Goal: Task Accomplishment & Management: Complete application form

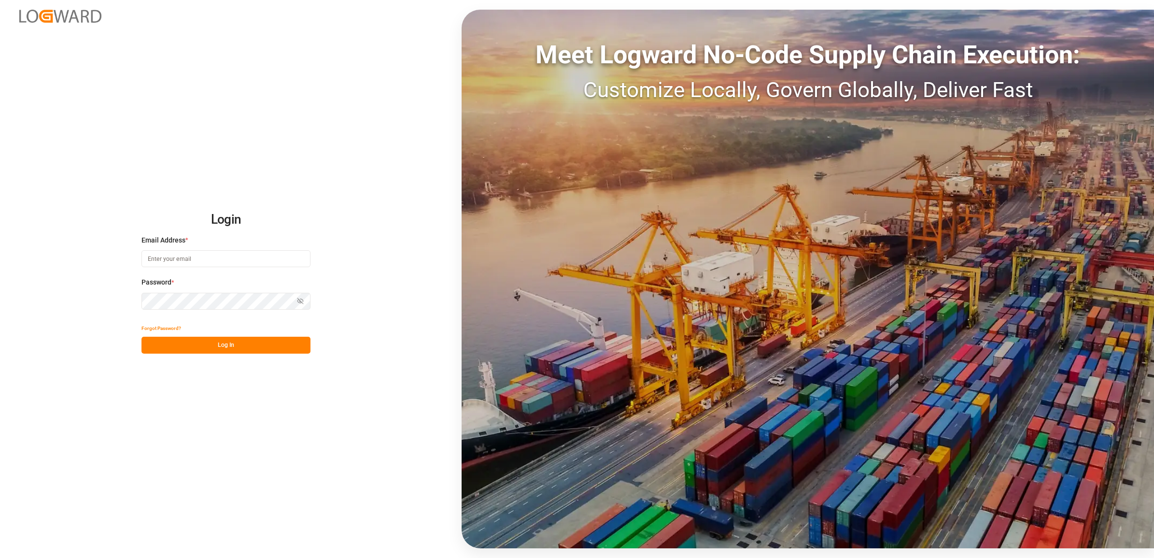
click at [184, 261] on input at bounding box center [225, 258] width 169 height 17
type input "jennifer.shi@jamindustries.com"
click at [248, 347] on button "Log In" at bounding box center [225, 345] width 169 height 17
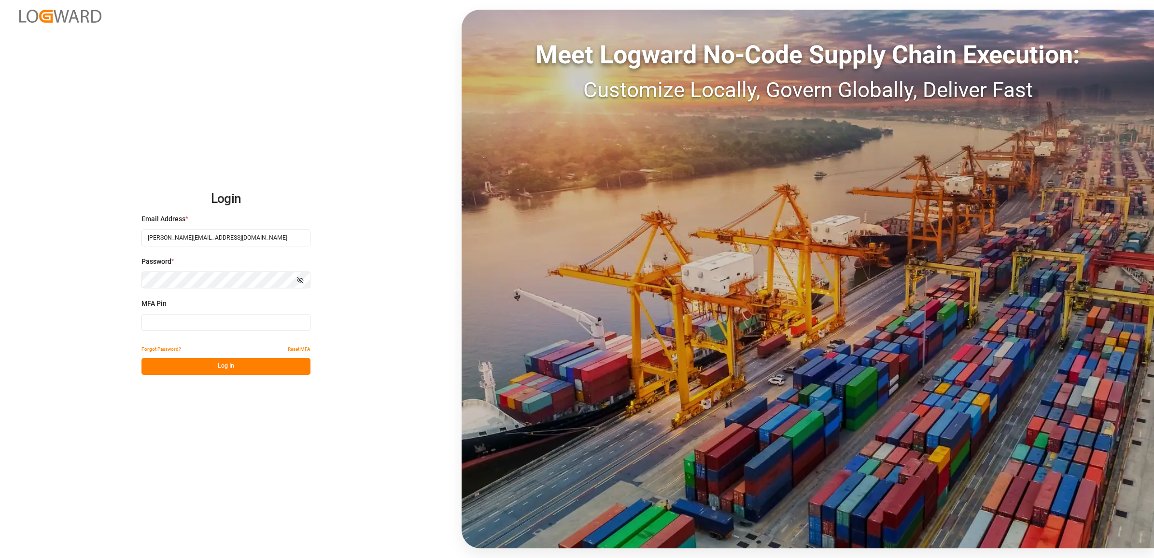
click at [148, 324] on input at bounding box center [225, 322] width 169 height 17
click at [161, 317] on input at bounding box center [225, 322] width 169 height 17
type input "262288"
click at [221, 370] on button "Log In" at bounding box center [225, 366] width 169 height 17
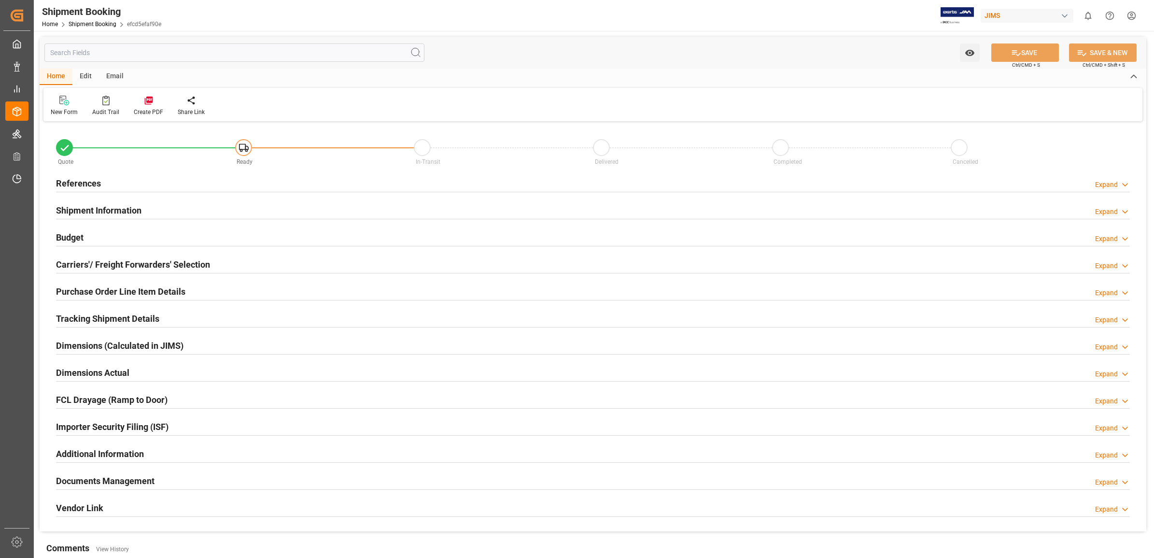
type input "0"
type input "30.09.2025"
click at [73, 180] on h2 "References" at bounding box center [78, 183] width 45 height 13
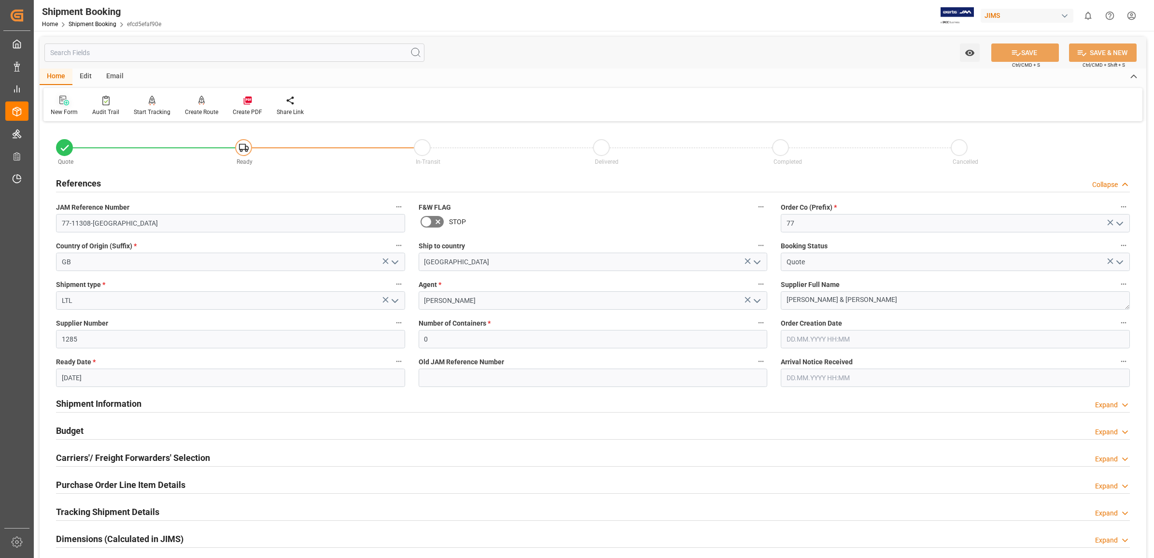
drag, startPoint x: 63, startPoint y: 100, endPoint x: 65, endPoint y: 105, distance: 5.2
click at [63, 100] on icon at bounding box center [64, 101] width 10 height 10
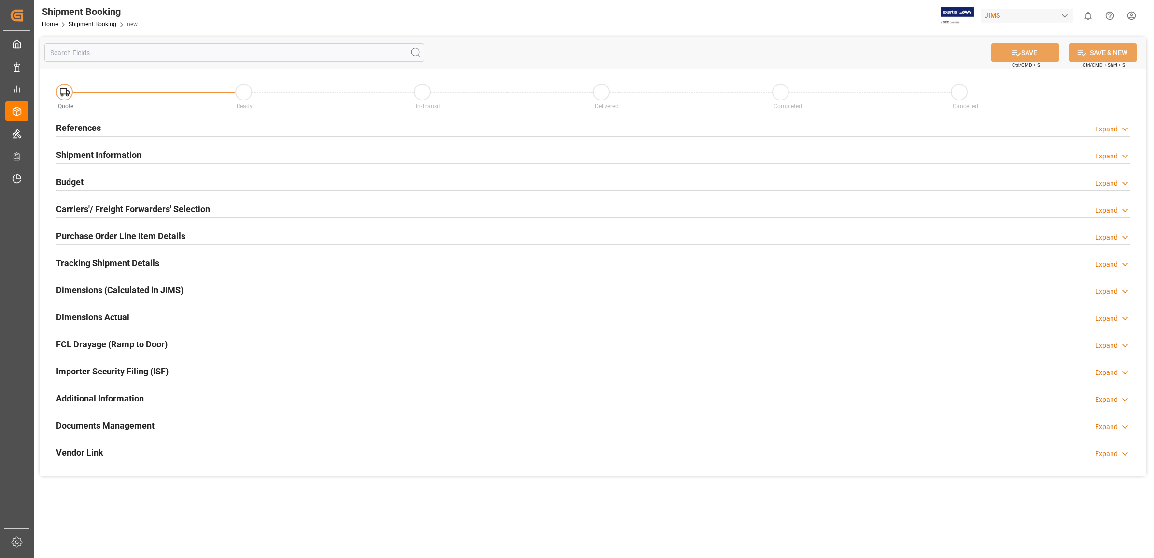
click at [81, 127] on h2 "References" at bounding box center [78, 127] width 45 height 13
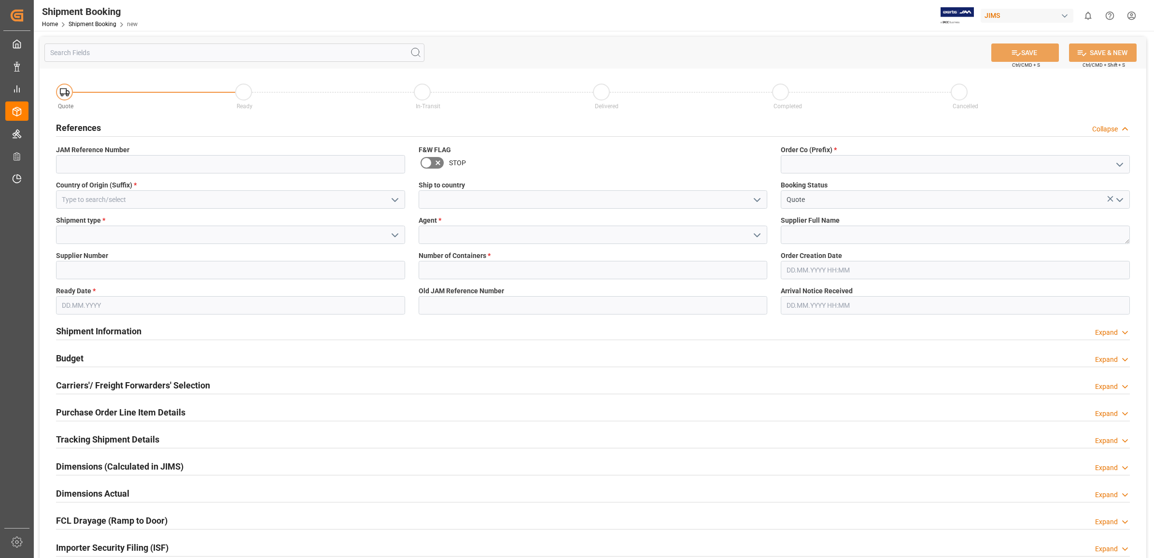
click at [1114, 162] on icon "open menu" at bounding box center [1120, 165] width 12 height 12
click at [797, 207] on div "77" at bounding box center [955, 208] width 348 height 22
type input "77"
click at [806, 230] on textarea at bounding box center [955, 235] width 349 height 18
type textarea "Mooer Audio"
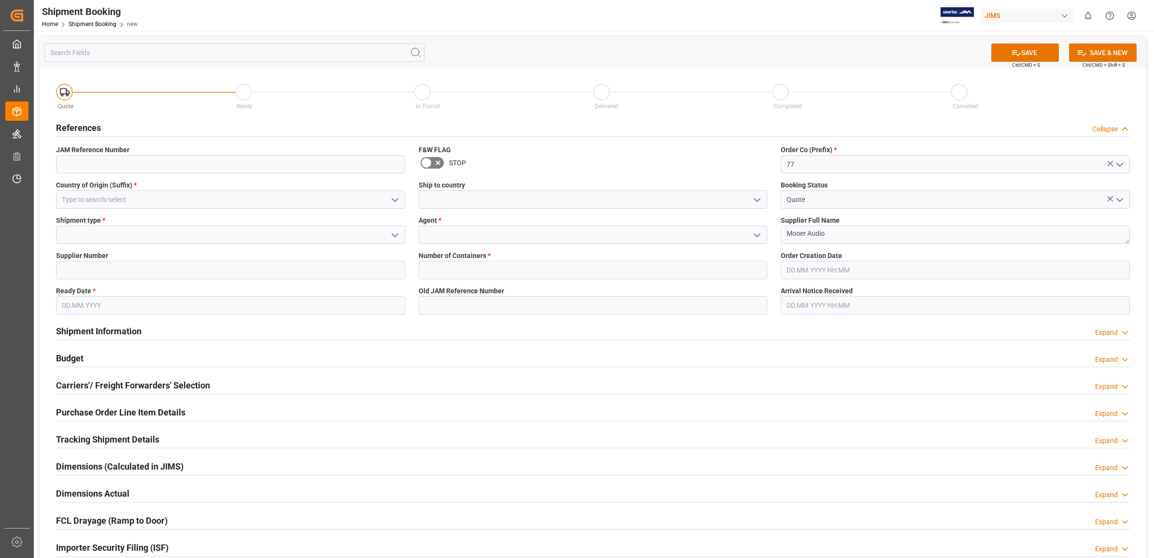
drag, startPoint x: 751, startPoint y: 235, endPoint x: 735, endPoint y: 237, distance: 16.5
click at [750, 235] on button "open menu" at bounding box center [757, 234] width 14 height 15
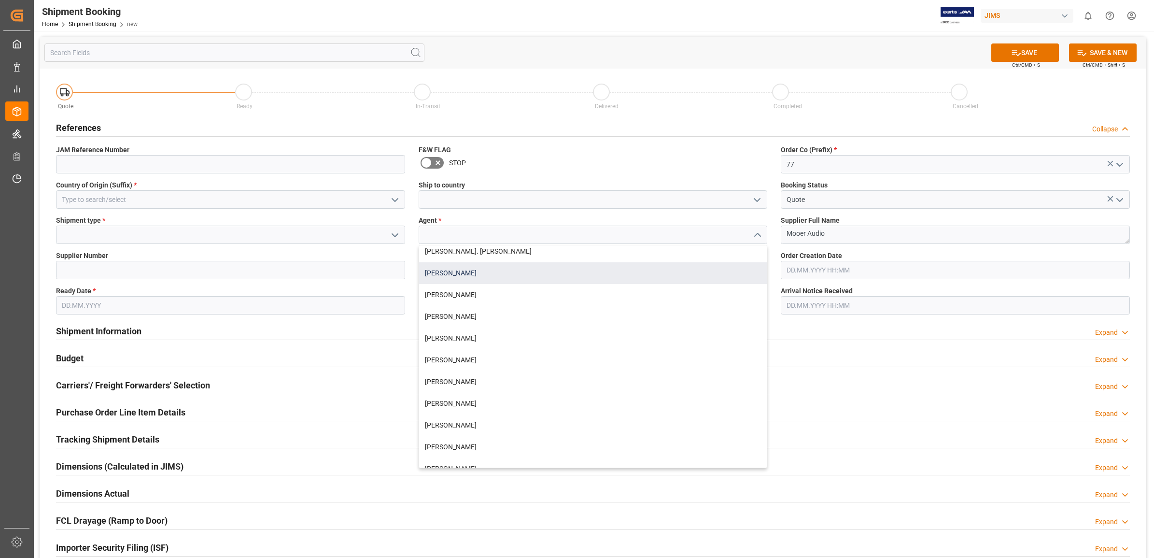
scroll to position [362, 0]
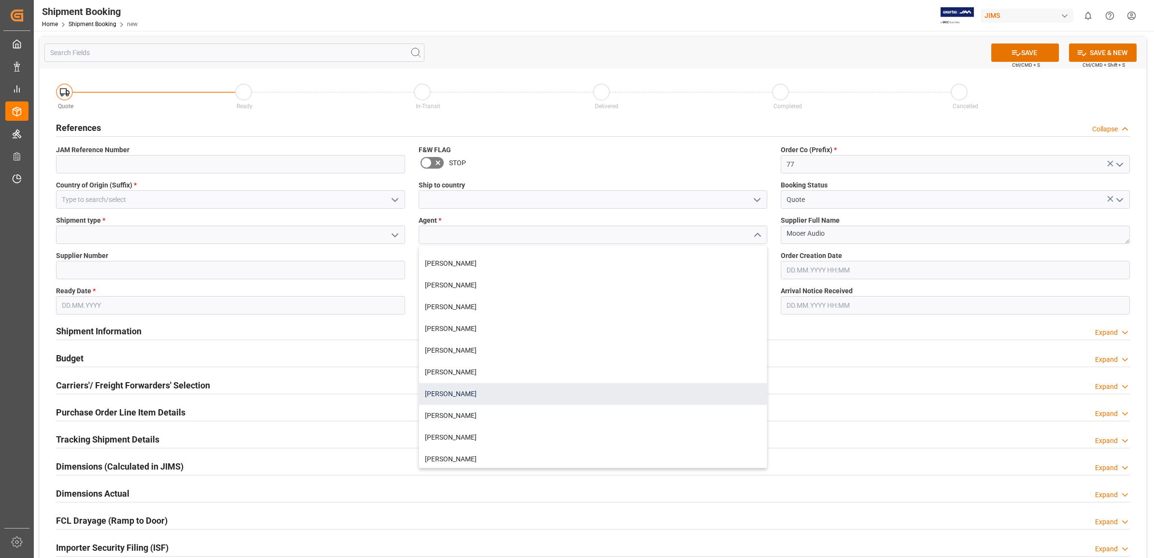
click at [476, 392] on div "Shyamala Mantha" at bounding box center [593, 394] width 348 height 22
type input "Shyamala Mantha"
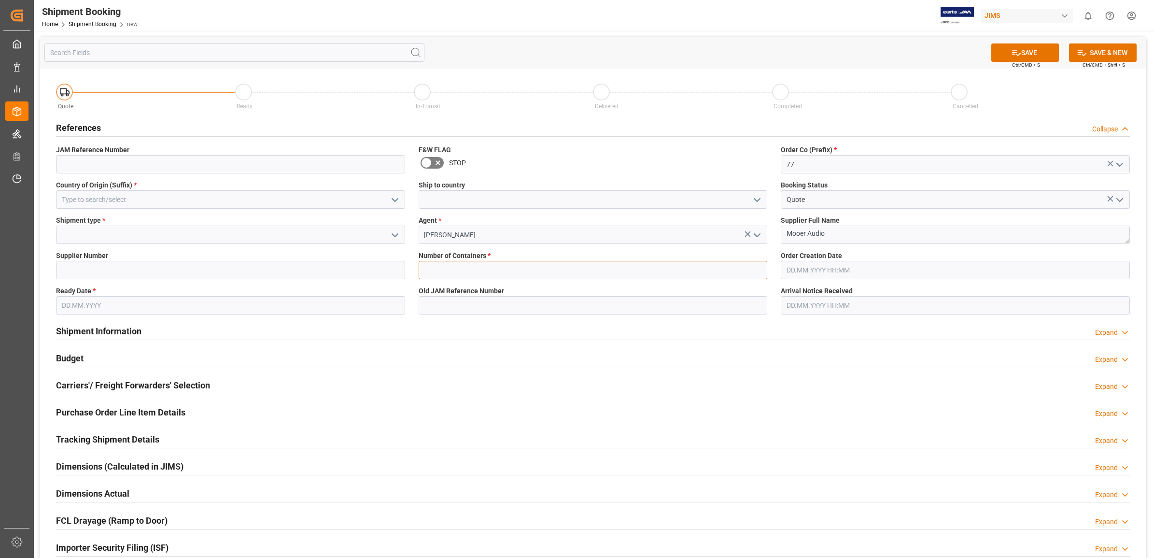
click at [505, 269] on input "text" at bounding box center [593, 270] width 349 height 18
type input "0"
type input "30.09.2025"
click at [142, 232] on input at bounding box center [230, 235] width 349 height 18
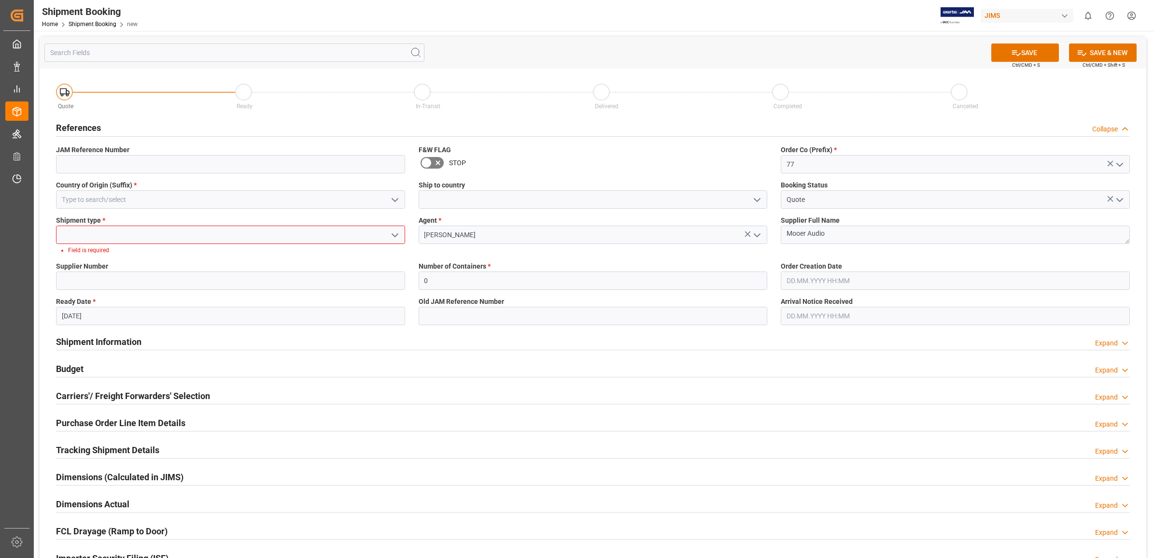
click at [393, 235] on icon "open menu" at bounding box center [395, 235] width 12 height 12
click at [97, 298] on div "LTL" at bounding box center [231, 300] width 348 height 22
type input "LTL"
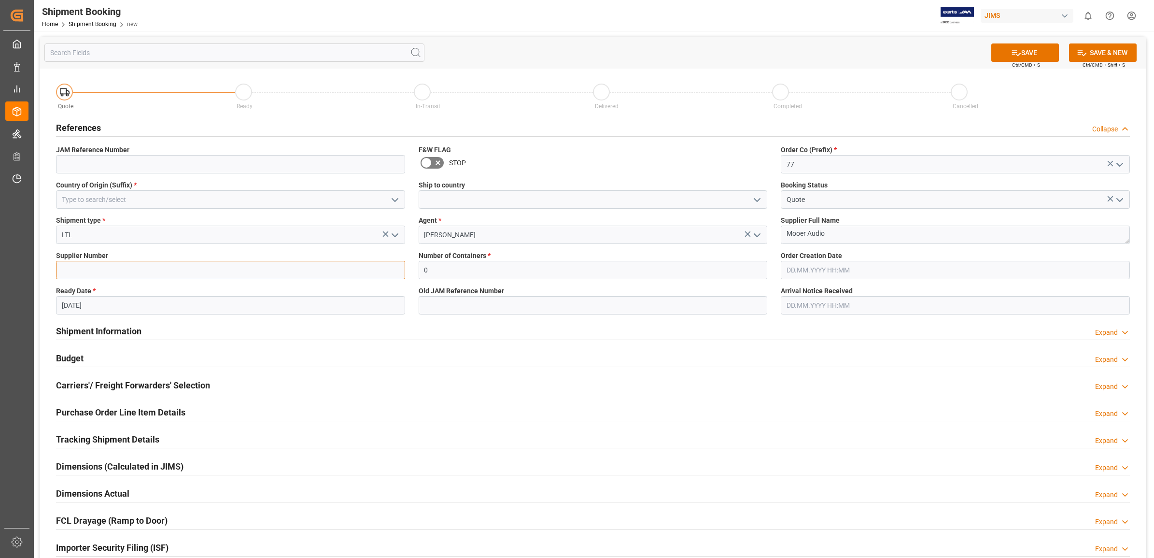
click at [116, 267] on input at bounding box center [230, 270] width 349 height 18
paste input "748940"
type input "748940"
click at [250, 199] on input at bounding box center [230, 199] width 349 height 18
drag, startPoint x: 761, startPoint y: 197, endPoint x: 707, endPoint y: 201, distance: 54.3
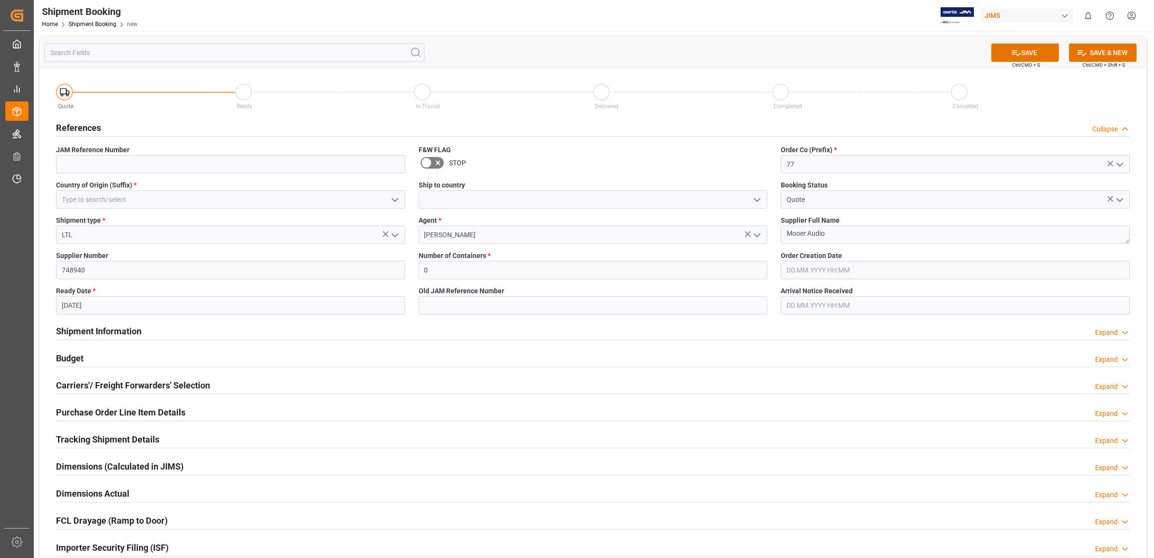
click at [759, 197] on icon "open menu" at bounding box center [757, 200] width 12 height 12
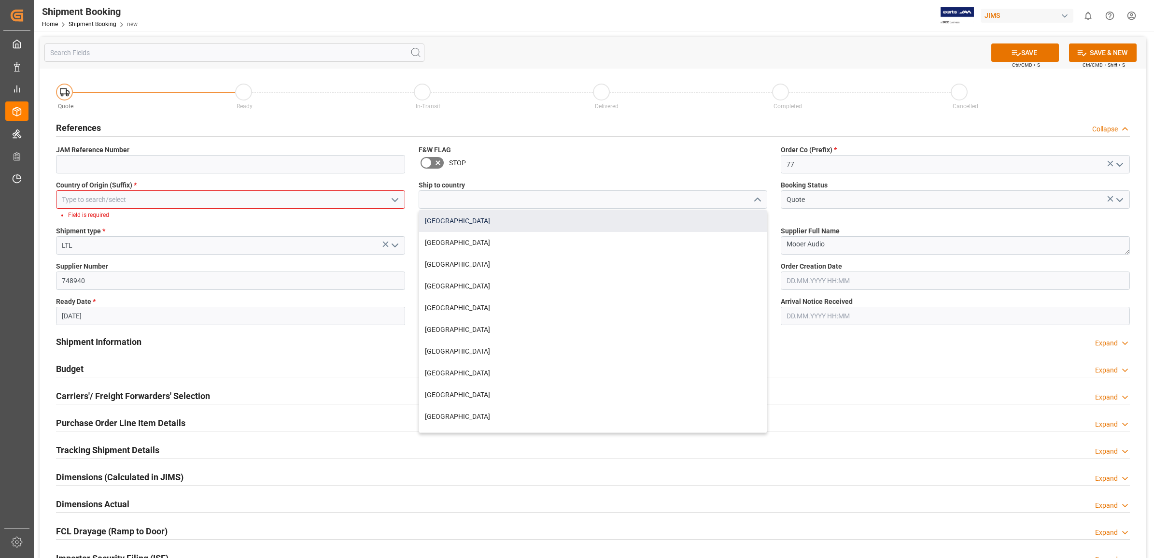
click at [488, 213] on div "Canada" at bounding box center [593, 221] width 348 height 22
type input "Canada"
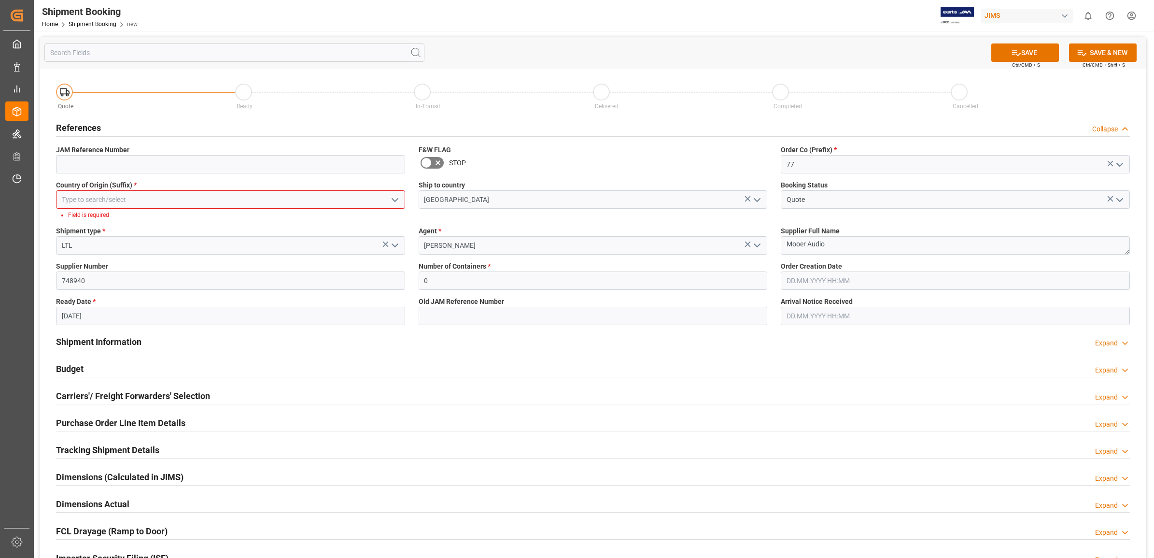
click at [395, 197] on icon "open menu" at bounding box center [395, 200] width 12 height 12
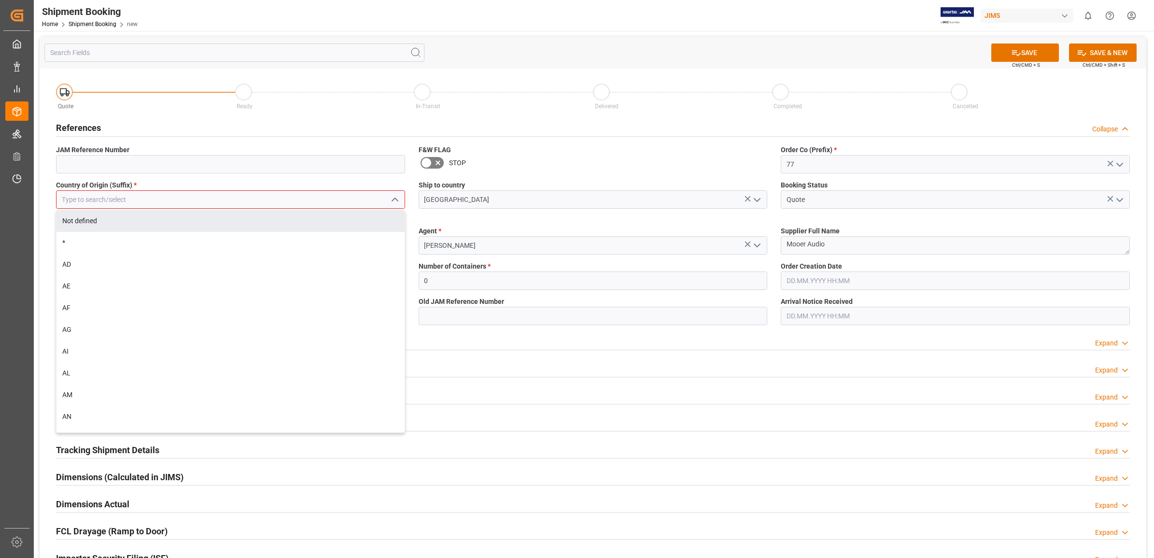
click at [144, 197] on input at bounding box center [230, 199] width 349 height 18
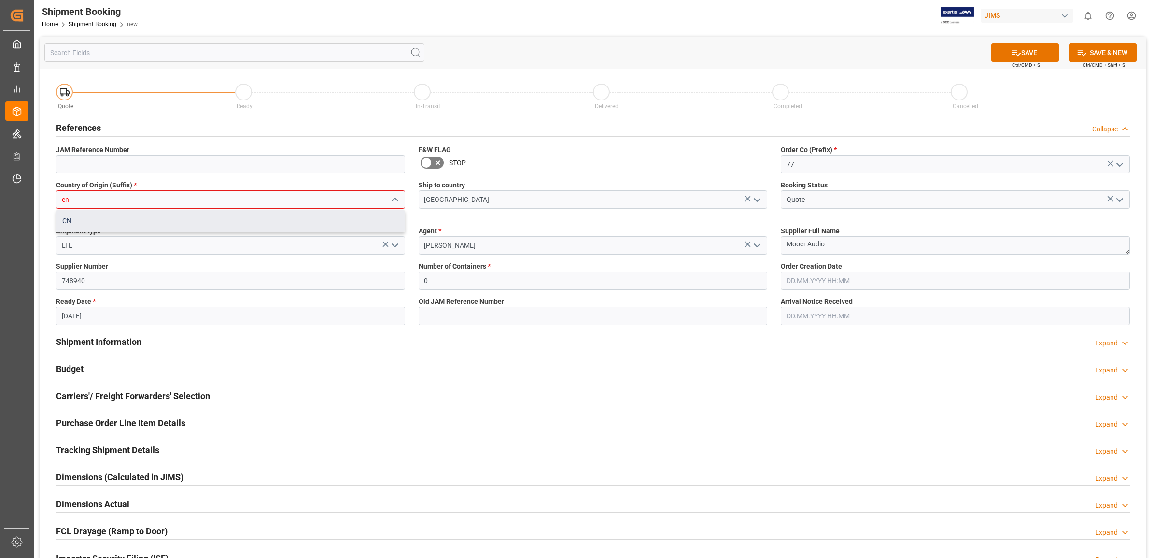
click at [92, 219] on div "CN" at bounding box center [231, 221] width 348 height 22
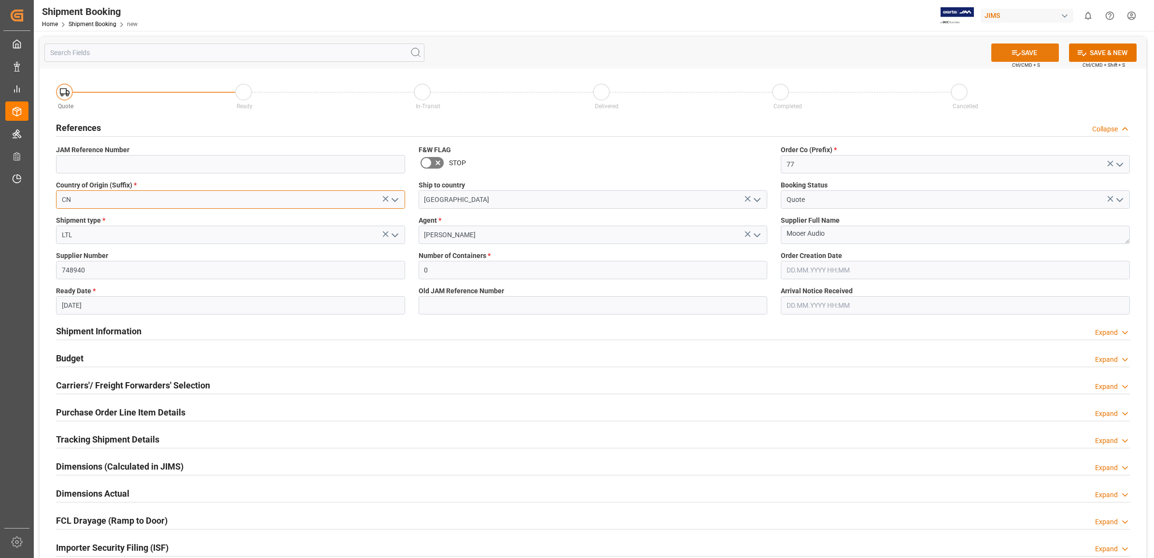
type input "CN"
click at [1015, 50] on icon at bounding box center [1016, 53] width 10 height 10
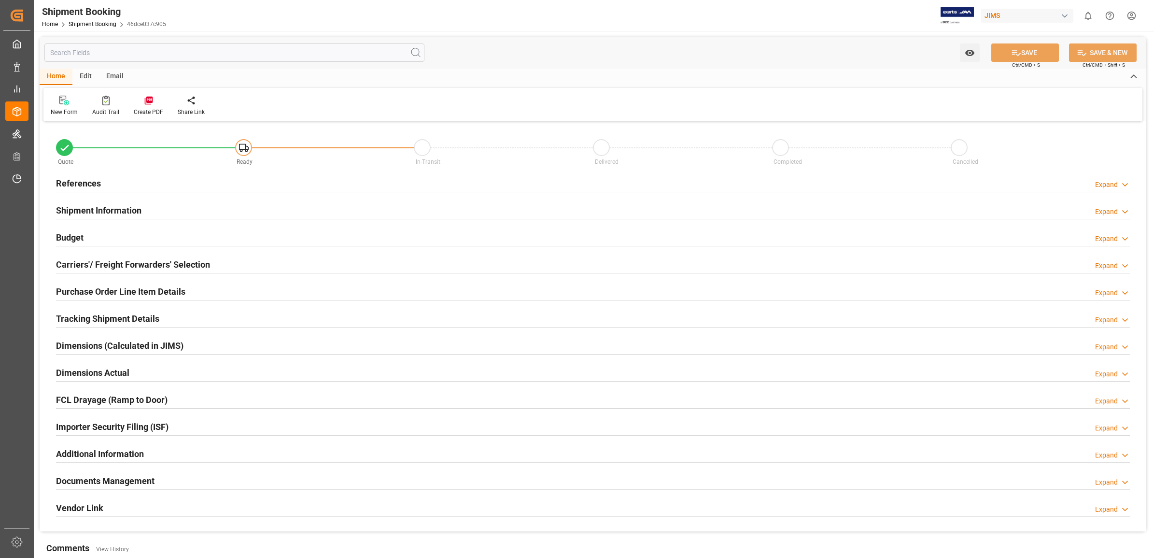
type input "0"
type input "30.09.2025"
click at [75, 180] on h2 "References" at bounding box center [78, 183] width 45 height 13
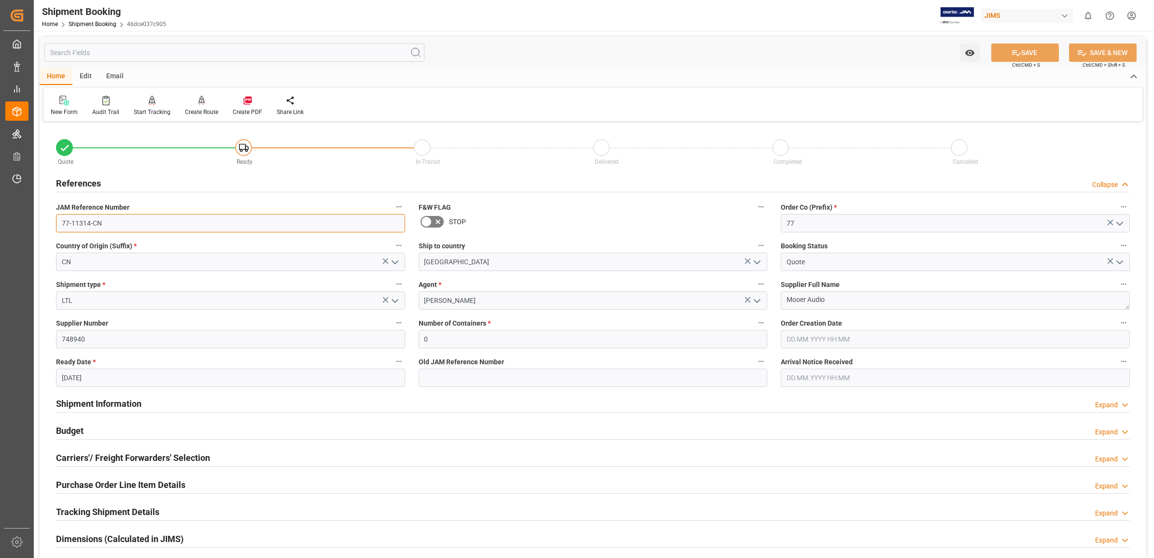
drag, startPoint x: 109, startPoint y: 225, endPoint x: 51, endPoint y: 216, distance: 58.1
click at [51, 216] on div "JAM Reference Number 77-11314-CN" at bounding box center [230, 216] width 363 height 39
click at [1132, 18] on html "Created by potrace 1.15, written by Peter Selinger 2001-2017 Created by potrace…" at bounding box center [577, 279] width 1154 height 558
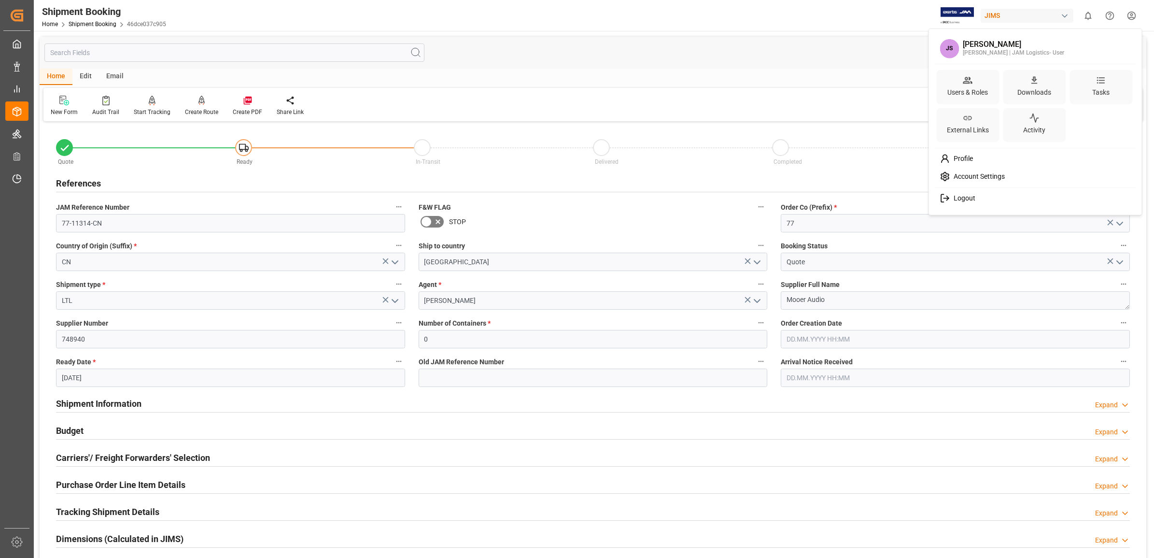
click at [1066, 15] on html "Created by potrace 1.15, written by Peter Selinger 2001-2017 Created by potrace…" at bounding box center [577, 279] width 1154 height 558
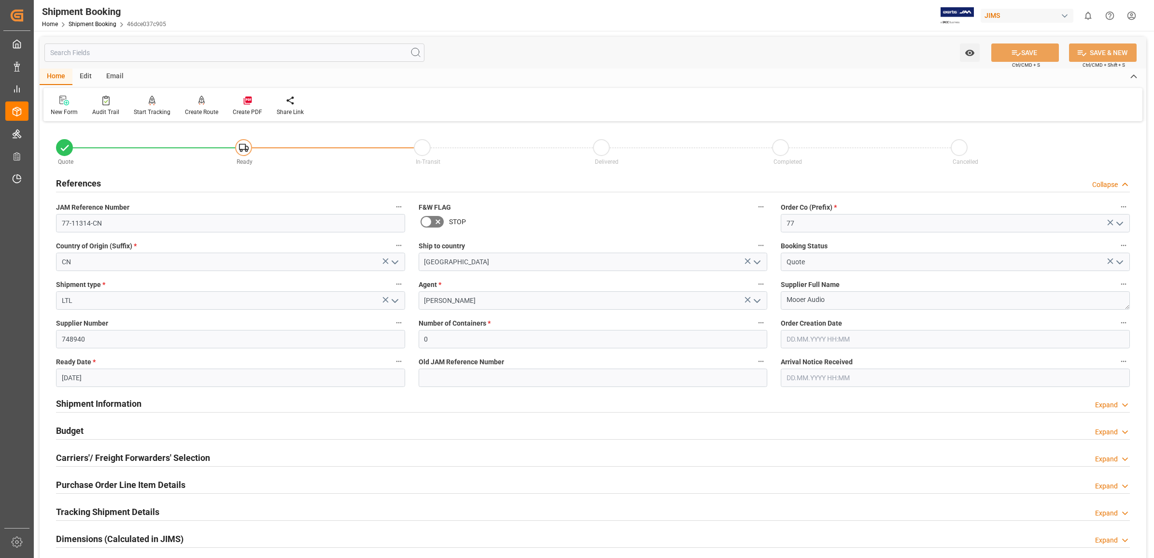
click at [1109, 14] on icon "Help Center" at bounding box center [1110, 15] width 9 height 9
click at [1131, 15] on html "Created by potrace 1.15, written by Peter Selinger 2001-2017 Created by potrace…" at bounding box center [577, 279] width 1154 height 558
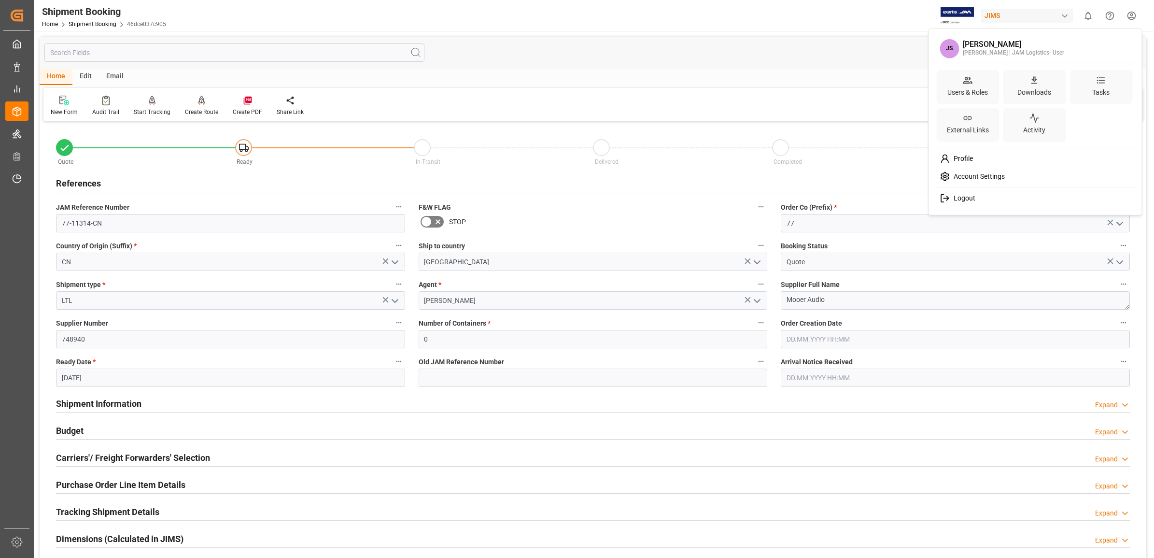
click at [950, 194] on span "Logout" at bounding box center [963, 198] width 26 height 9
